Goal: Check status: Check status

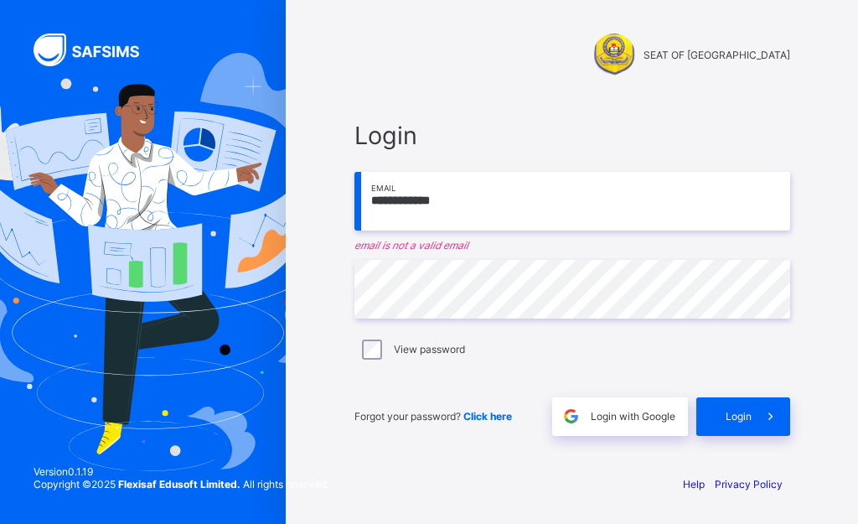
type input "**********"
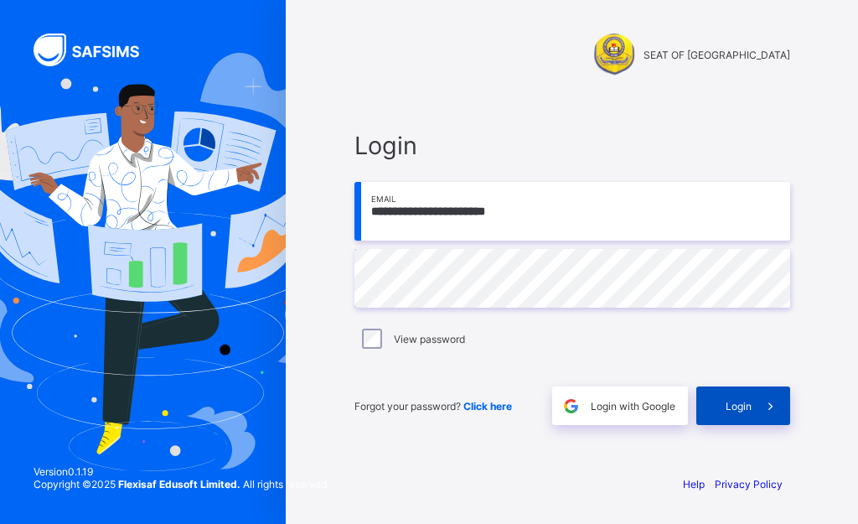
click at [741, 402] on span "Login" at bounding box center [739, 406] width 26 height 13
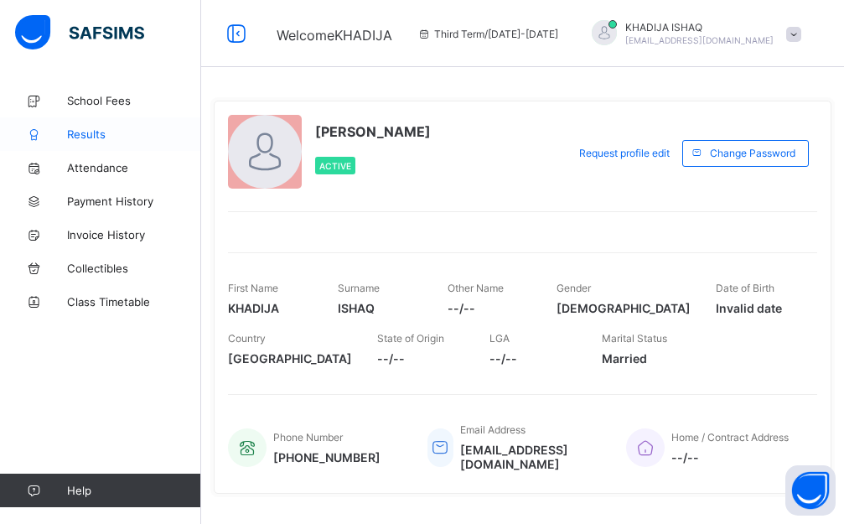
click at [92, 137] on span "Results" at bounding box center [134, 133] width 134 height 13
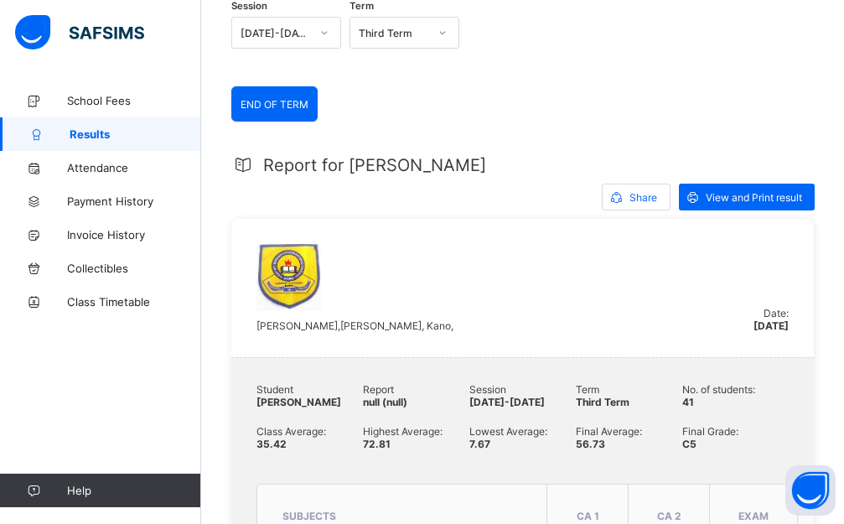
scroll to position [168, 0]
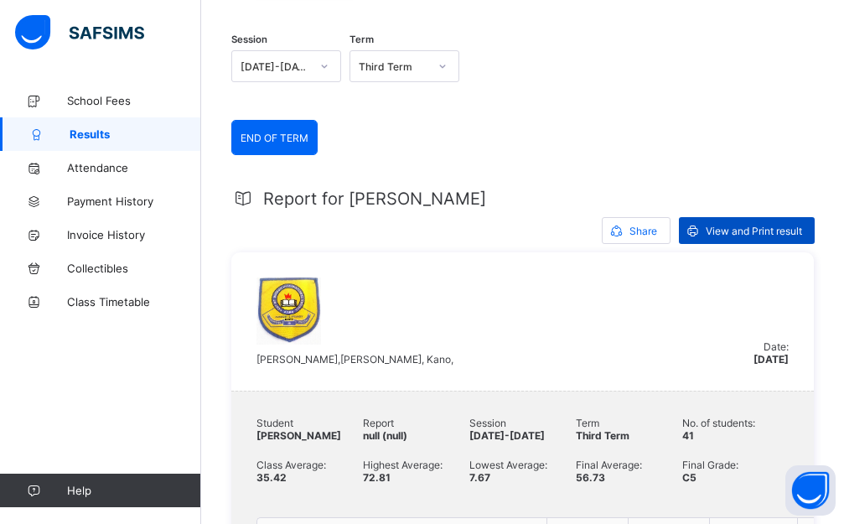
click at [733, 221] on div "View and Print result" at bounding box center [747, 230] width 136 height 27
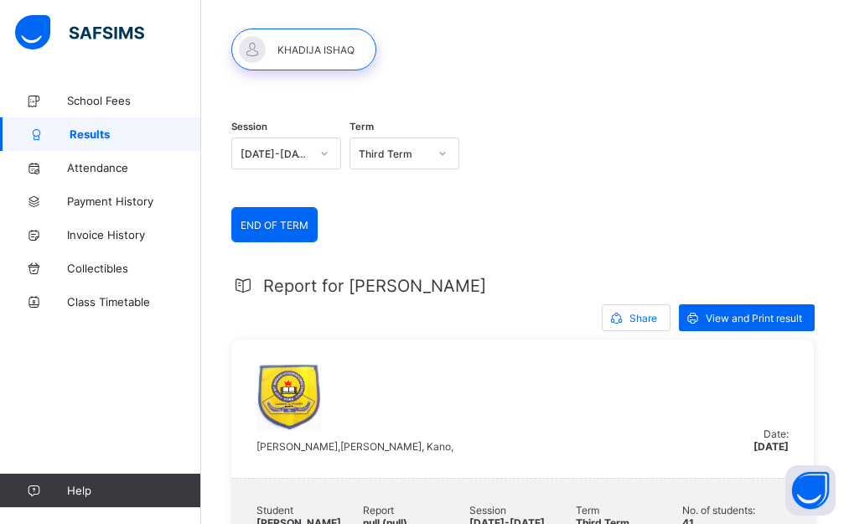
scroll to position [0, 0]
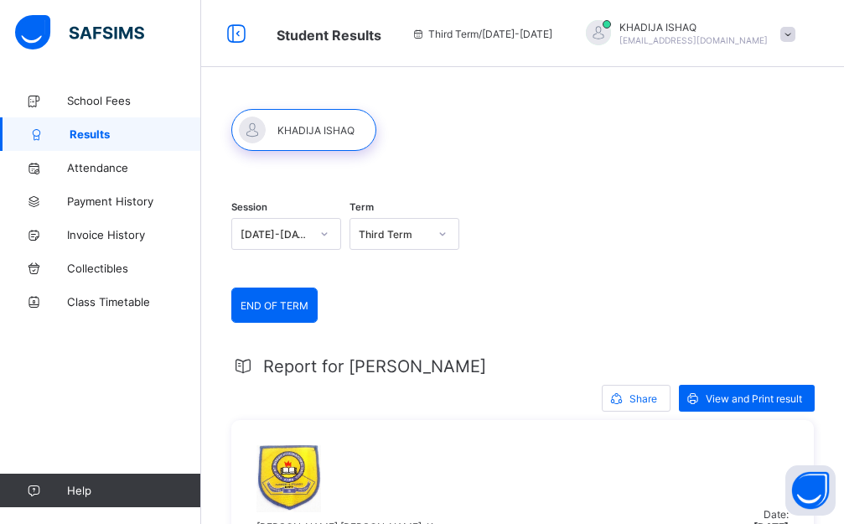
click at [731, 24] on span "[PERSON_NAME]" at bounding box center [693, 27] width 148 height 13
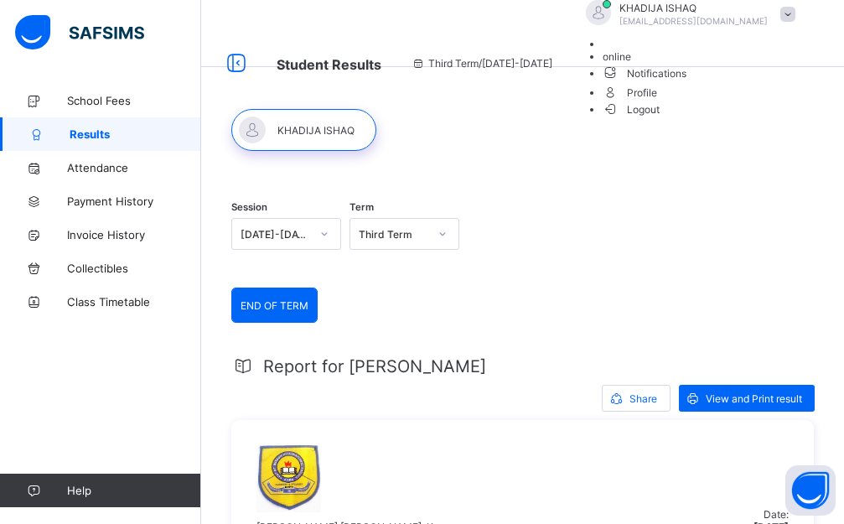
click at [660, 118] on span "Logout" at bounding box center [631, 110] width 58 height 18
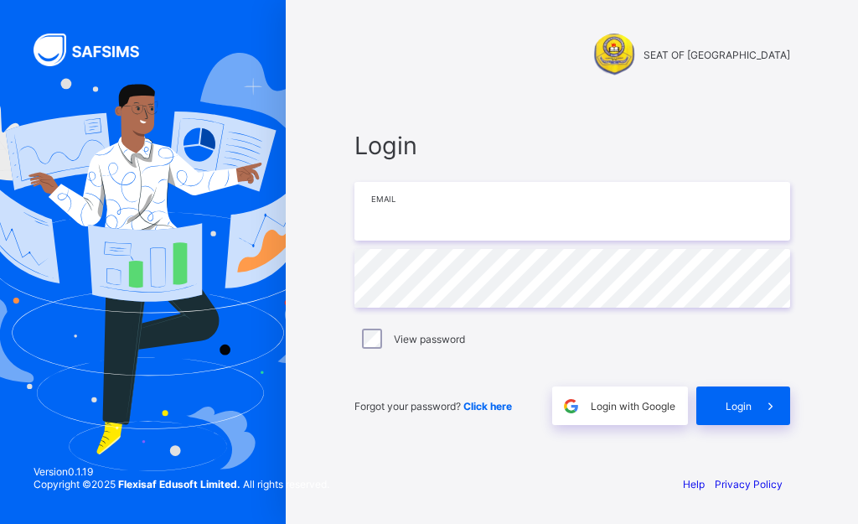
click at [648, 215] on input "email" at bounding box center [572, 211] width 436 height 59
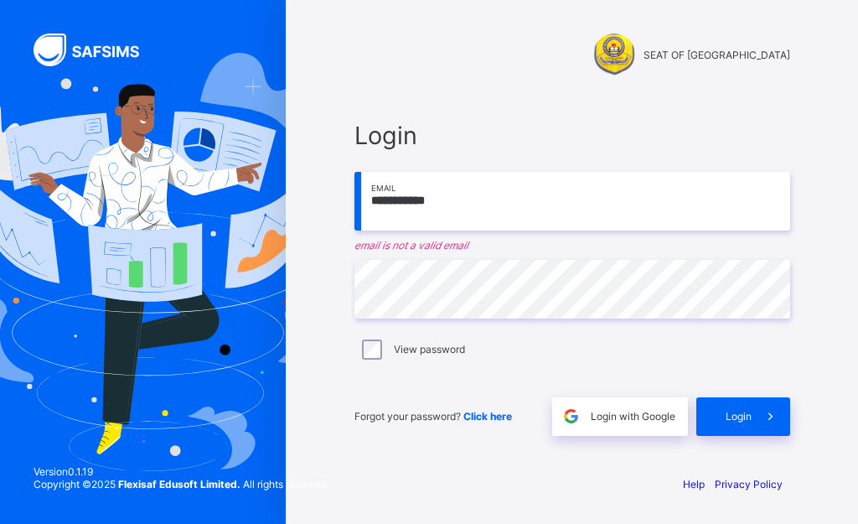
type input "**********"
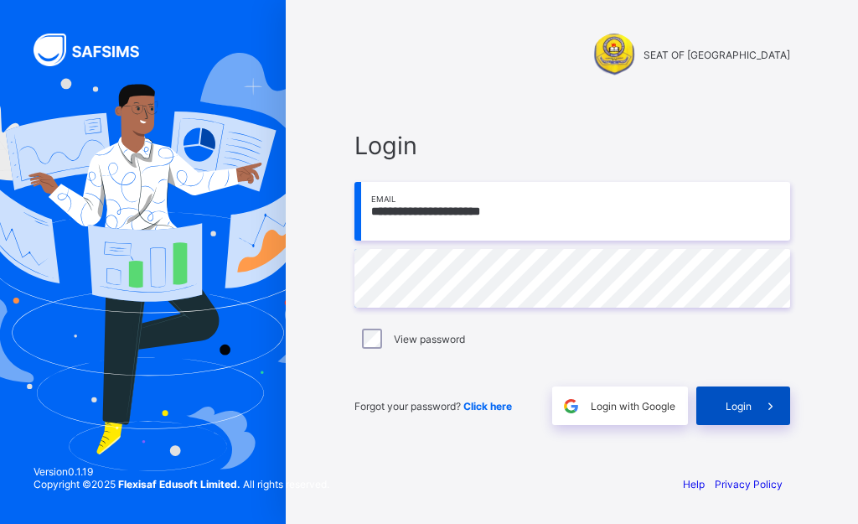
click at [755, 410] on span at bounding box center [771, 405] width 39 height 39
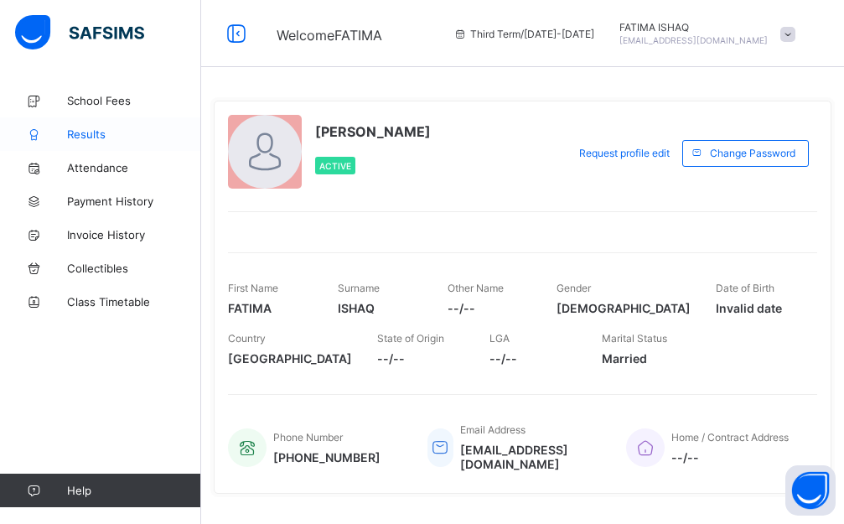
click at [90, 140] on span "Results" at bounding box center [134, 133] width 134 height 13
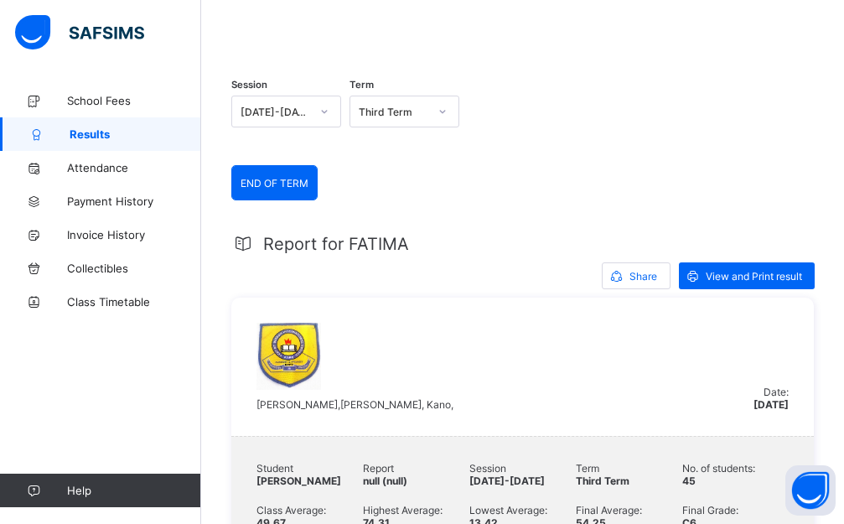
scroll to position [168, 0]
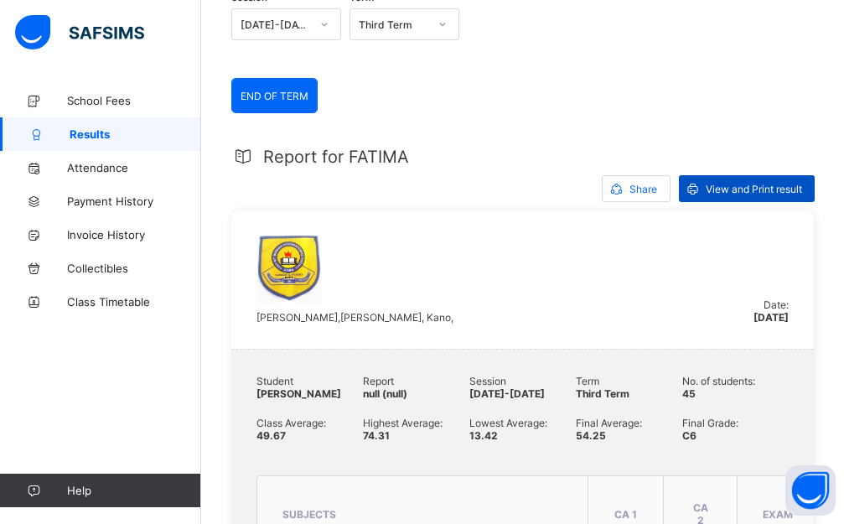
click at [754, 195] on span "View and Print result" at bounding box center [754, 189] width 96 height 13
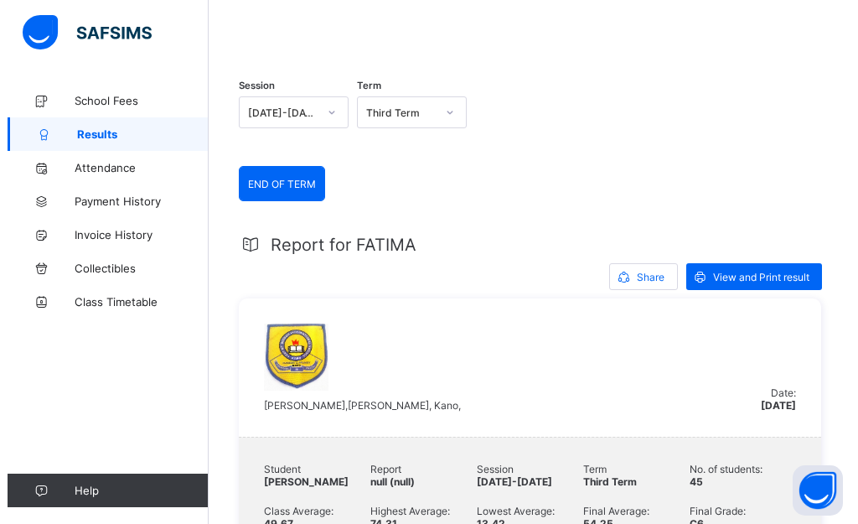
scroll to position [0, 0]
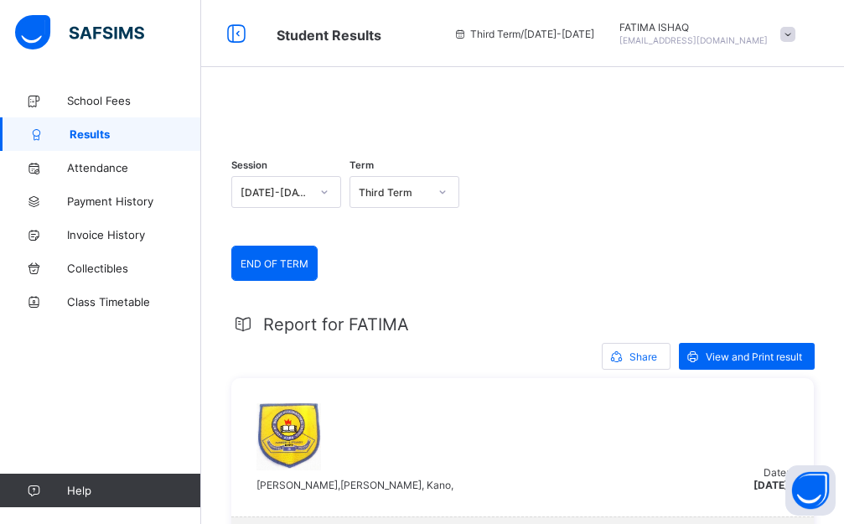
click at [728, 23] on span "[PERSON_NAME]" at bounding box center [693, 27] width 148 height 13
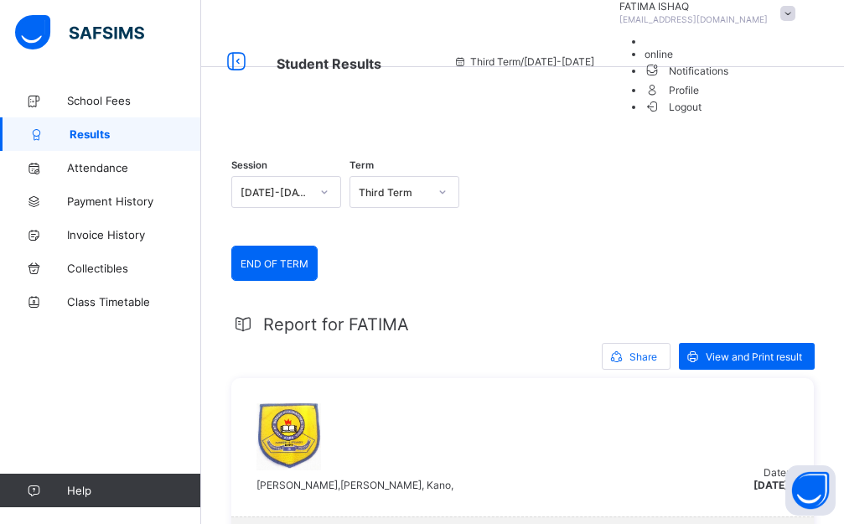
click at [702, 116] on span "Logout" at bounding box center [673, 107] width 58 height 18
